Goal: Subscribe to service/newsletter

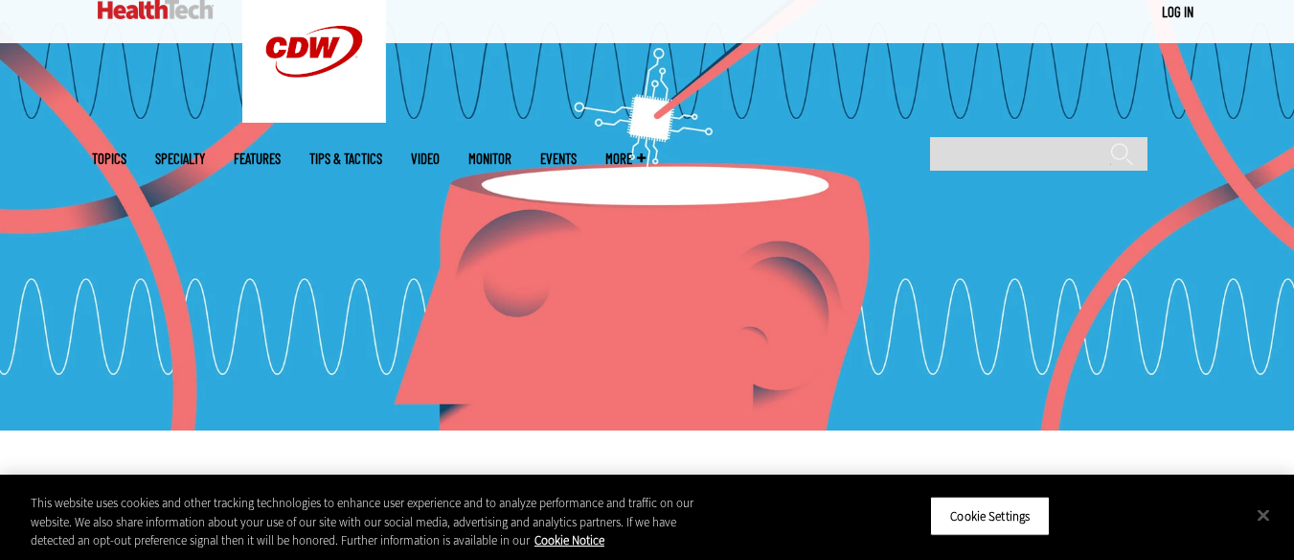
scroll to position [287, 0]
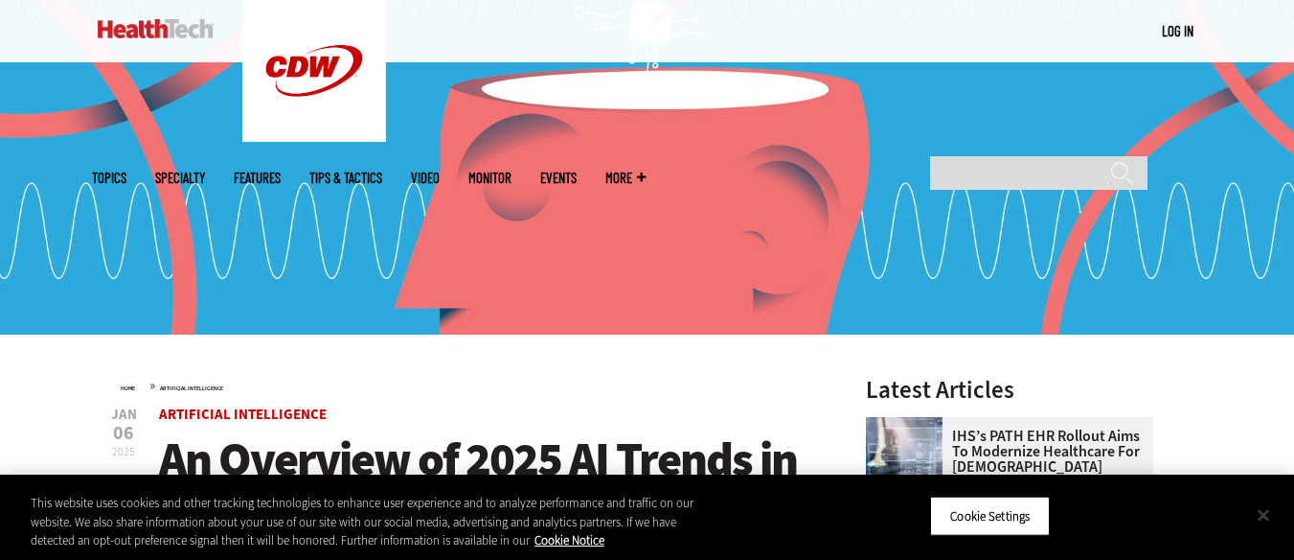
click at [1263, 515] on button "Close" at bounding box center [1264, 514] width 42 height 42
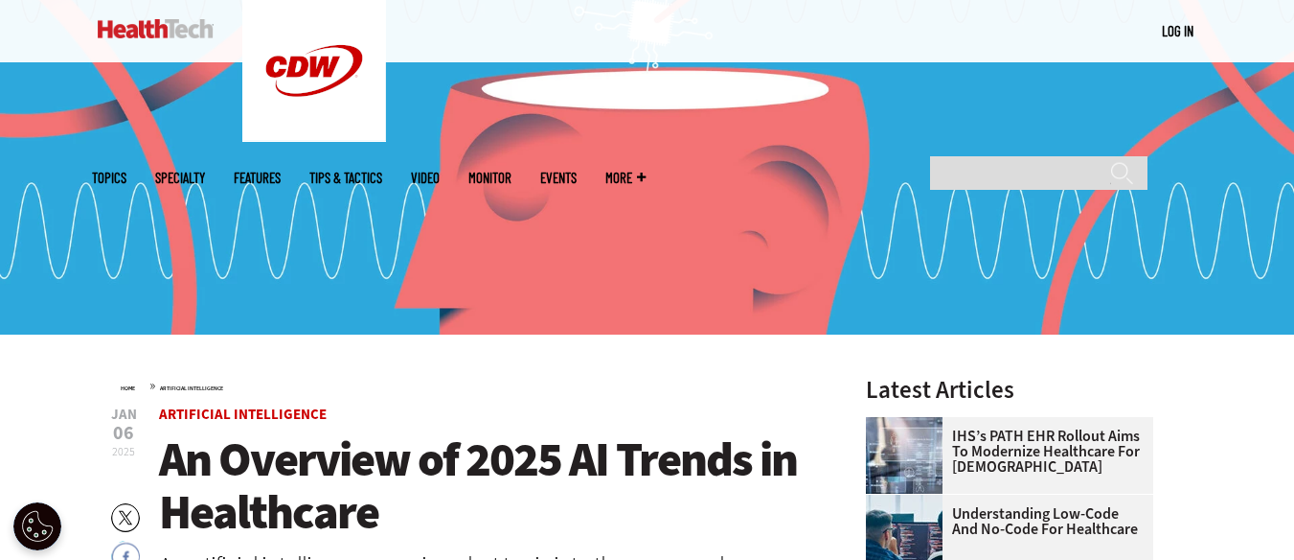
click at [603, 447] on span "An Overview of 2025 AI Trends in Healthcare" at bounding box center [478, 485] width 638 height 116
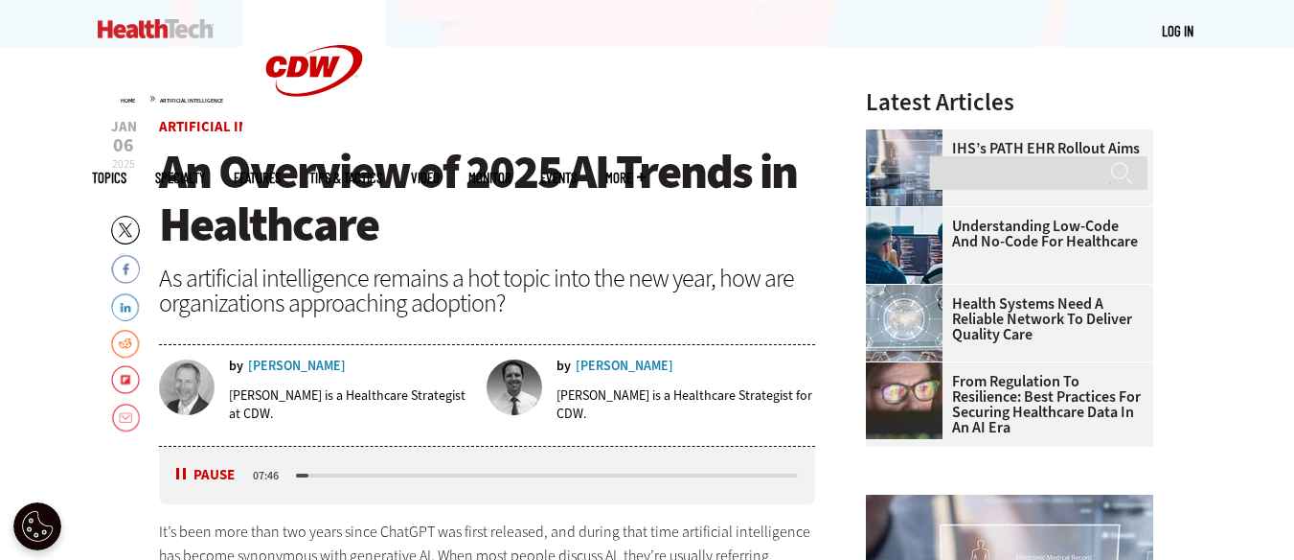
scroll to position [958, 0]
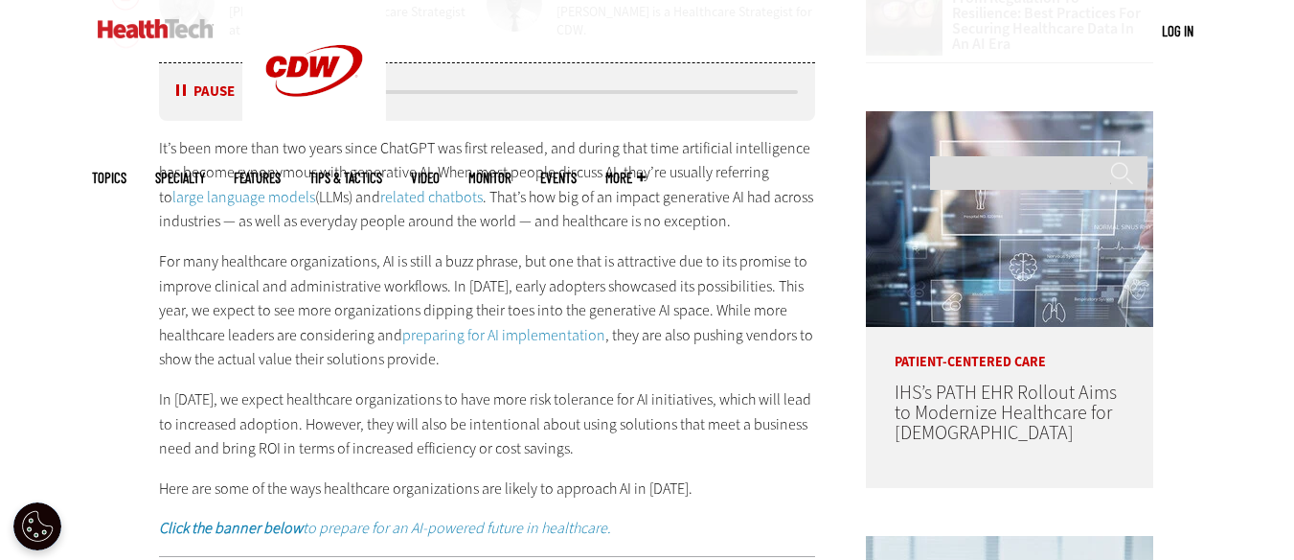
click at [648, 399] on p "In [DATE], we expect healthcare organizations to have more risk tolerance for A…" at bounding box center [487, 424] width 657 height 74
click at [194, 98] on button "Pause" at bounding box center [205, 91] width 59 height 14
click at [275, 351] on p "For many healthcare organizations, AI is still a buzz phrase, but one that is a…" at bounding box center [487, 310] width 657 height 123
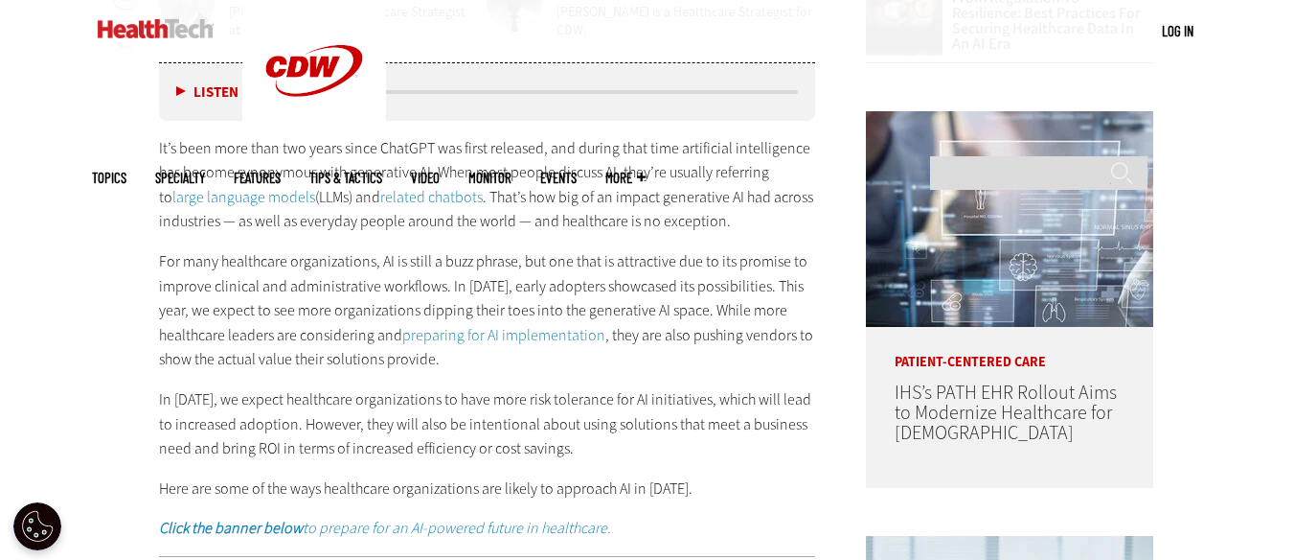
click at [293, 298] on p "For many healthcare organizations, AI is still a buzz phrase, but one that is a…" at bounding box center [487, 310] width 657 height 123
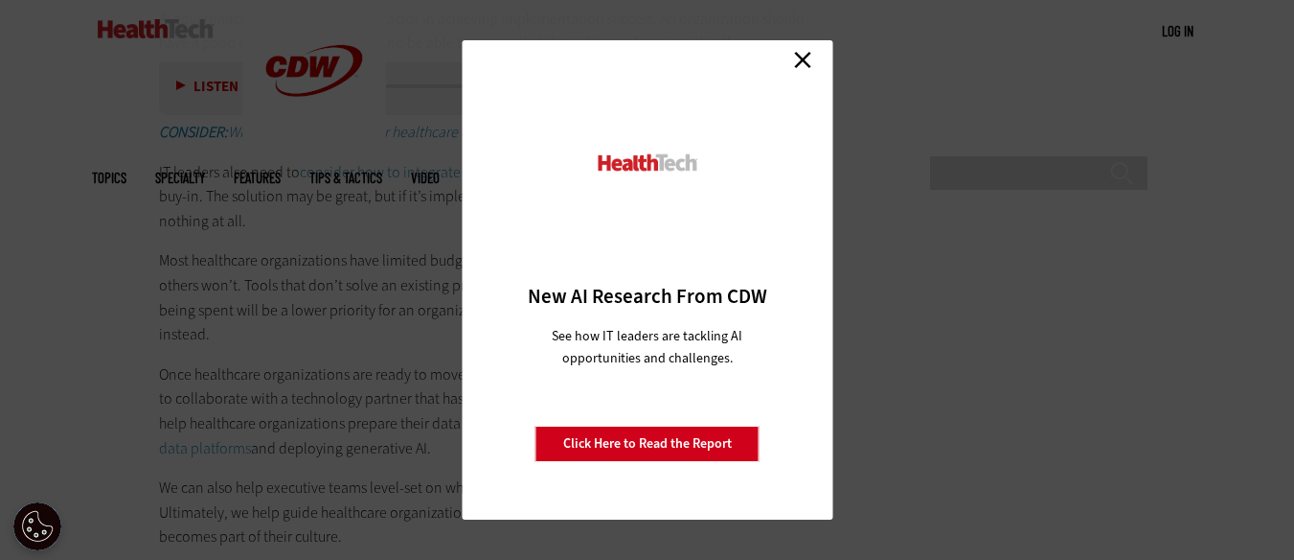
scroll to position [2970, 0]
click at [802, 59] on link "Close" at bounding box center [803, 59] width 29 height 29
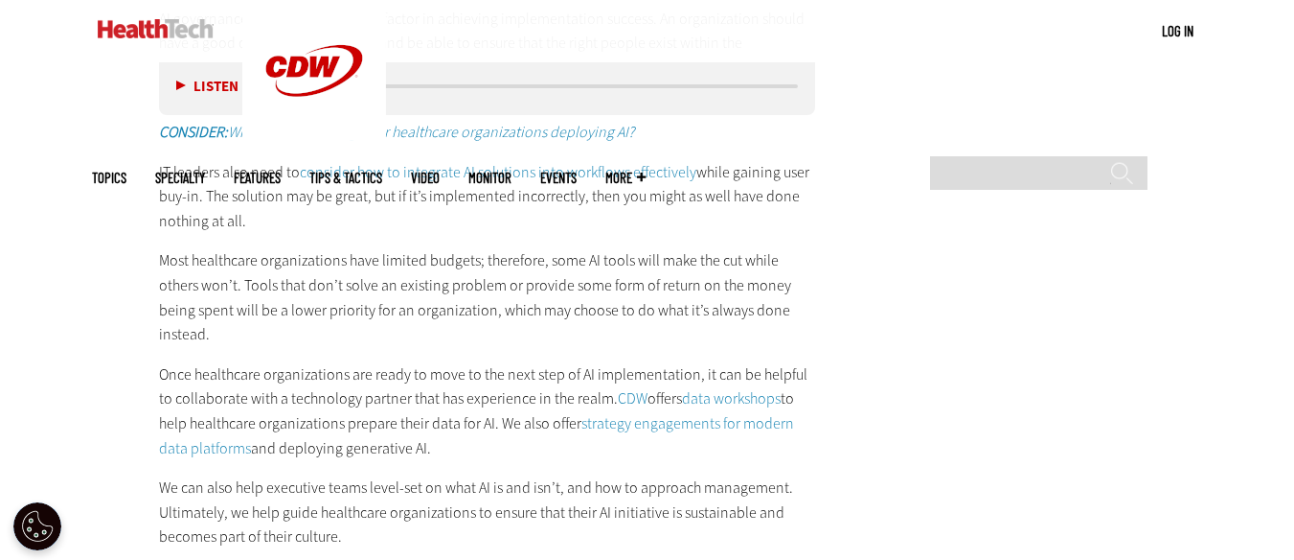
scroll to position [3545, 0]
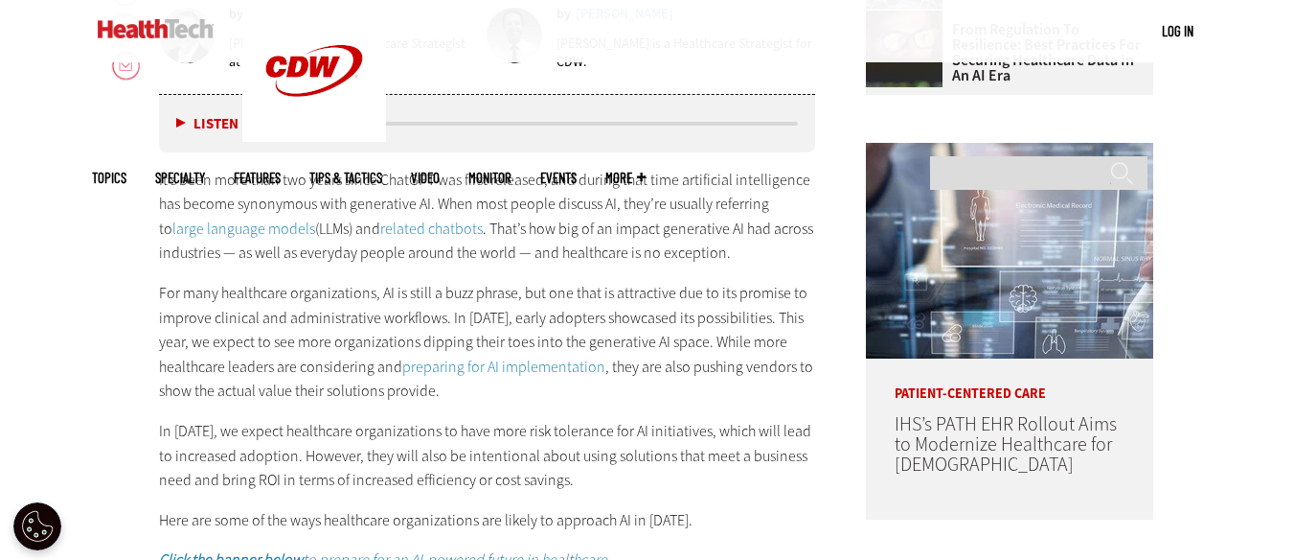
scroll to position [639, 0]
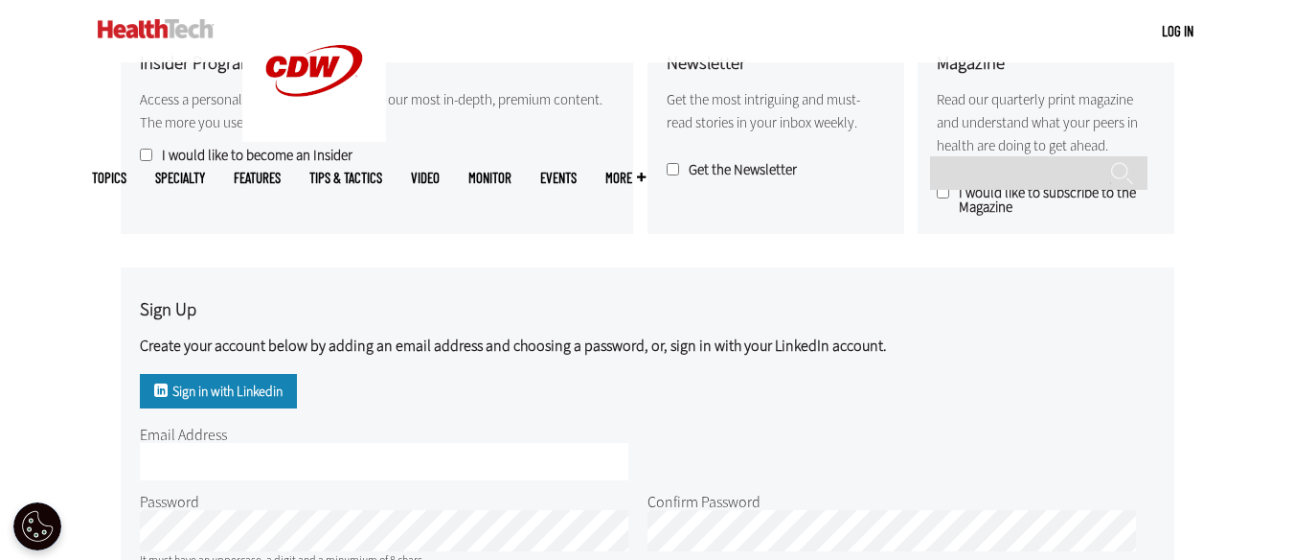
scroll to position [767, 0]
